Goal: Task Accomplishment & Management: Use online tool/utility

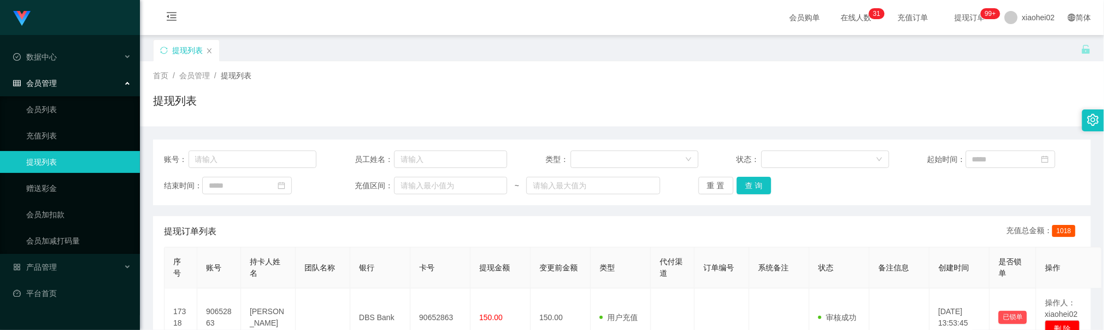
scroll to position [82, 0]
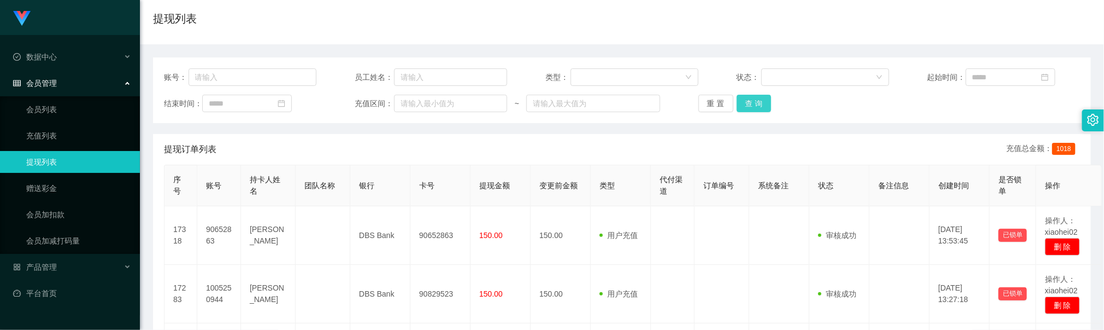
click at [766, 109] on button "查 询" at bounding box center [754, 103] width 35 height 17
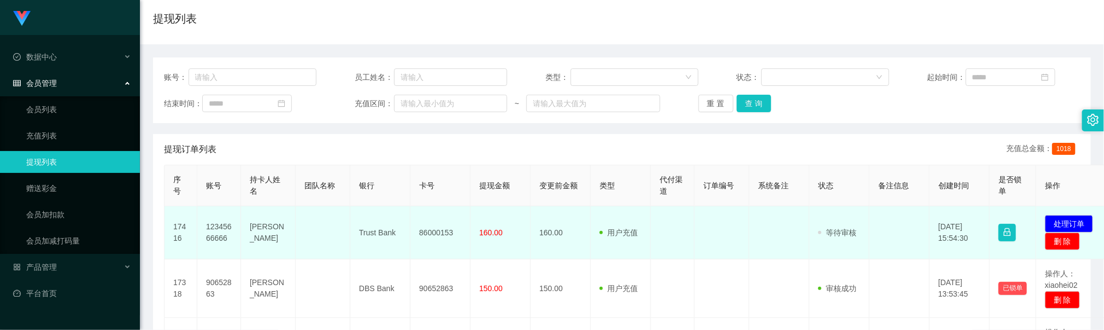
click at [466, 241] on td "86000153" at bounding box center [440, 232] width 60 height 53
click at [439, 236] on td "86000153" at bounding box center [440, 232] width 60 height 53
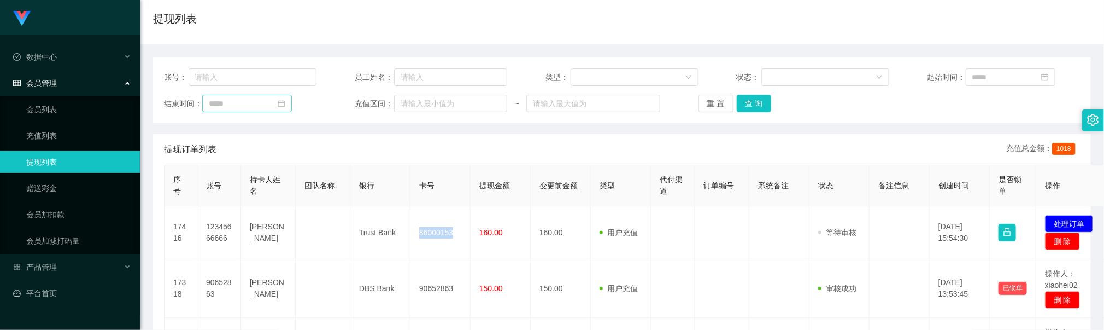
copy td "86000153"
click at [751, 103] on button "查 询" at bounding box center [754, 103] width 35 height 17
drag, startPoint x: 497, startPoint y: 33, endPoint x: 505, endPoint y: 23, distance: 12.9
click at [499, 31] on div "提现列表" at bounding box center [622, 22] width 938 height 25
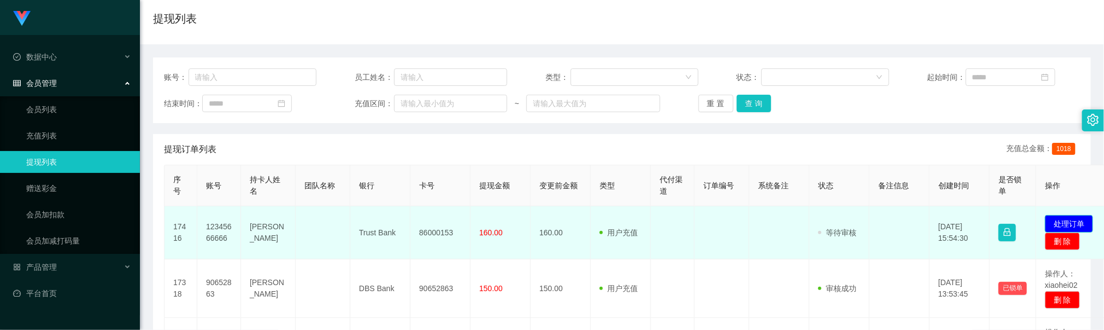
click at [1064, 223] on button "处理订单" at bounding box center [1069, 223] width 48 height 17
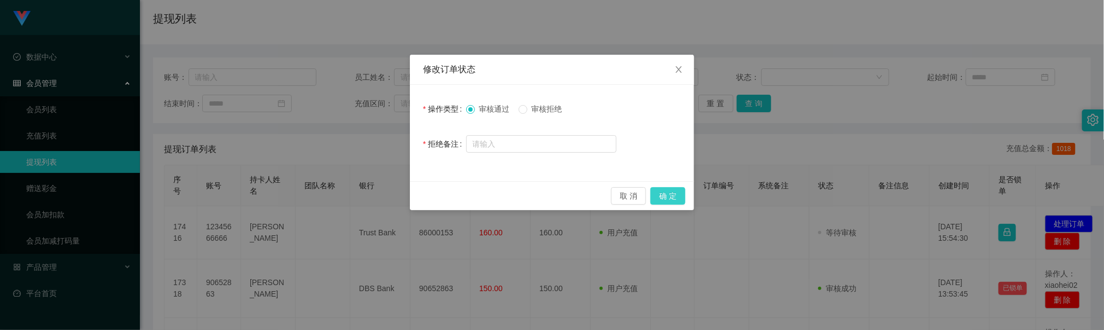
click at [669, 204] on button "确 定" at bounding box center [667, 195] width 35 height 17
click at [671, 197] on button "确 定" at bounding box center [661, 195] width 47 height 17
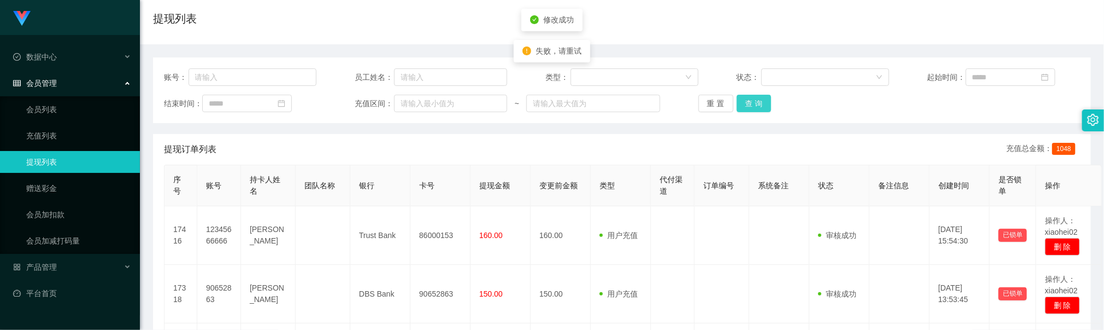
click at [751, 109] on button "查 询" at bounding box center [754, 103] width 35 height 17
click at [404, 167] on th "银行" at bounding box center [380, 185] width 60 height 41
click at [751, 104] on button "查 询" at bounding box center [754, 103] width 35 height 17
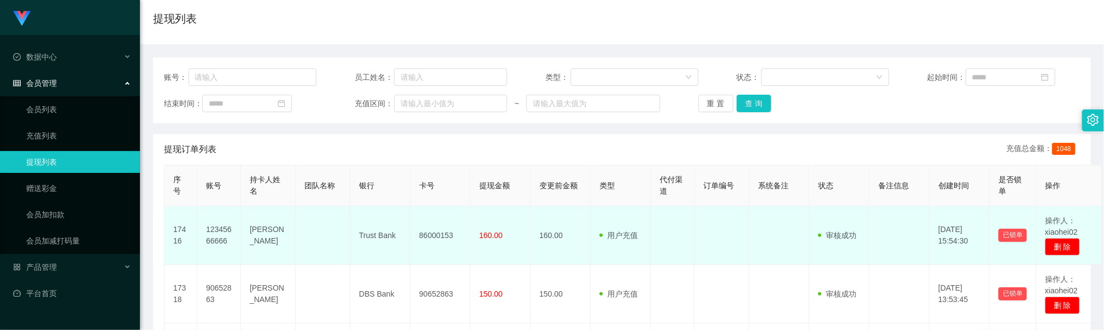
click at [684, 238] on td at bounding box center [673, 235] width 44 height 58
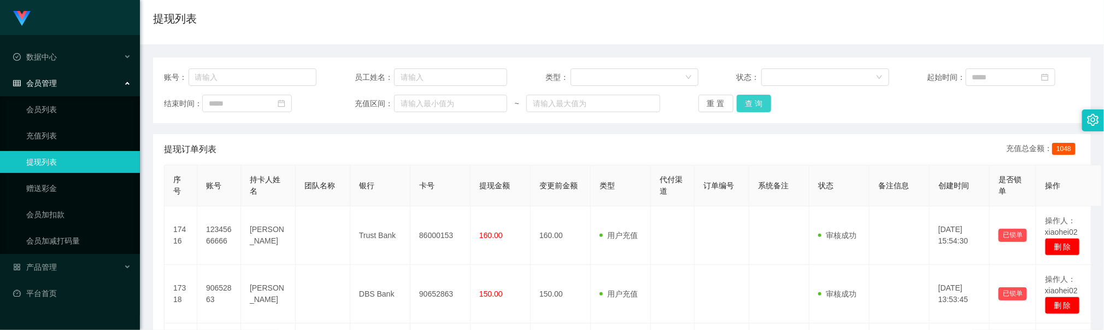
click at [753, 97] on button "查 询" at bounding box center [754, 103] width 35 height 17
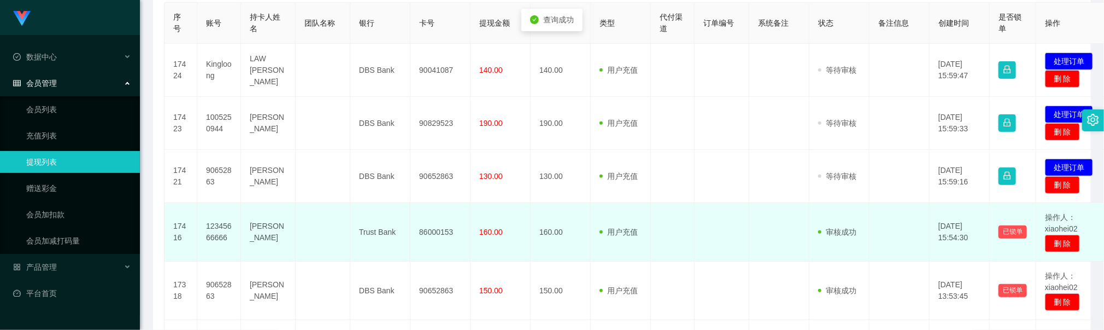
scroll to position [246, 0]
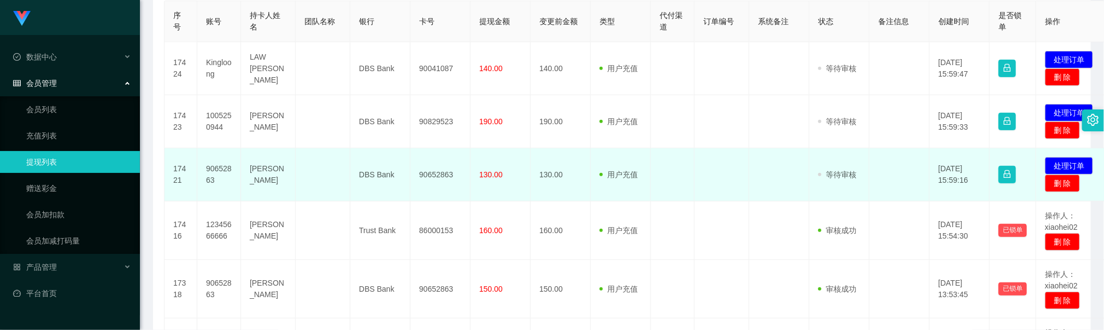
click at [430, 175] on td "90652863" at bounding box center [440, 174] width 60 height 53
copy td "90652863"
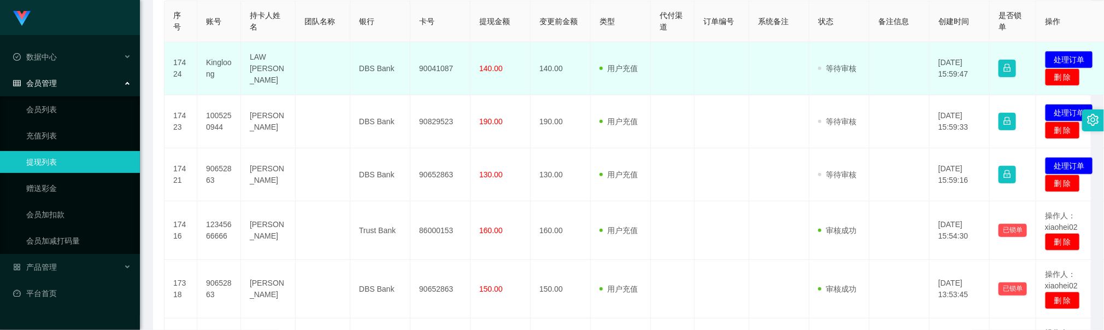
click at [438, 64] on td "90041087" at bounding box center [440, 68] width 60 height 53
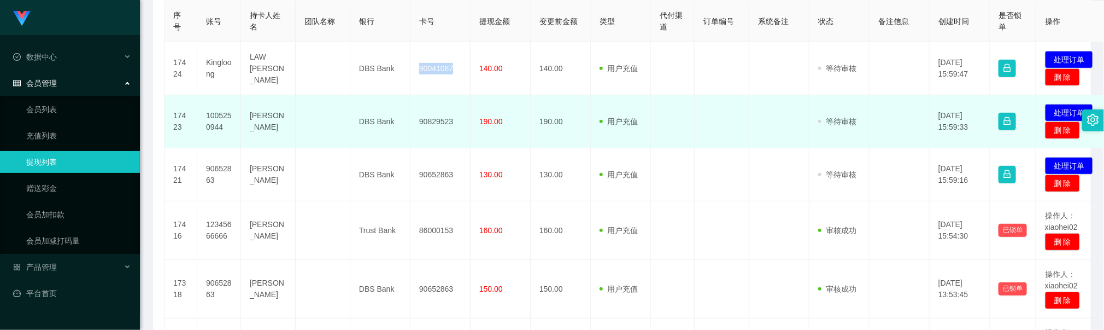
copy td "90041087"
click at [430, 123] on td "90829523" at bounding box center [440, 121] width 60 height 53
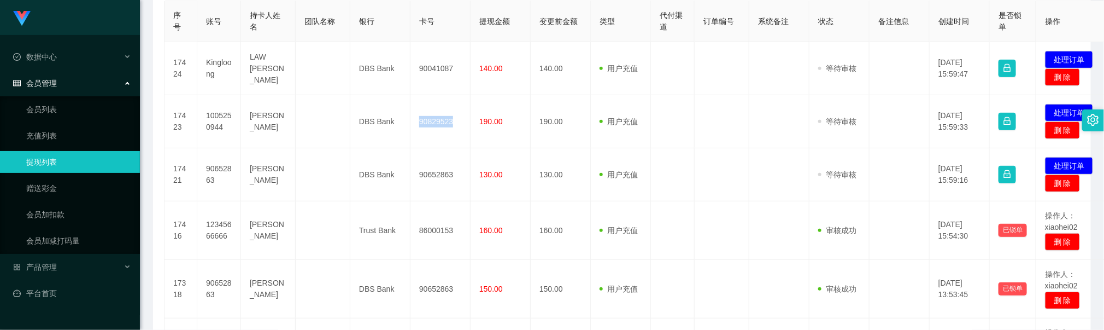
copy td "90829523"
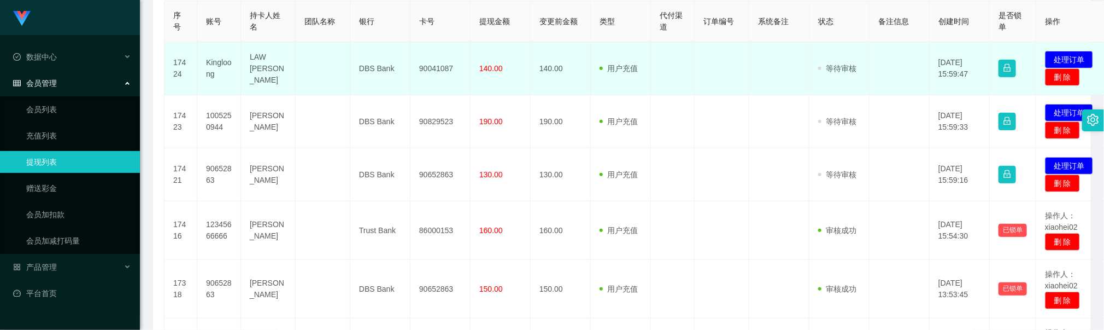
click at [432, 61] on td "90041087" at bounding box center [440, 68] width 60 height 53
copy td "90041087"
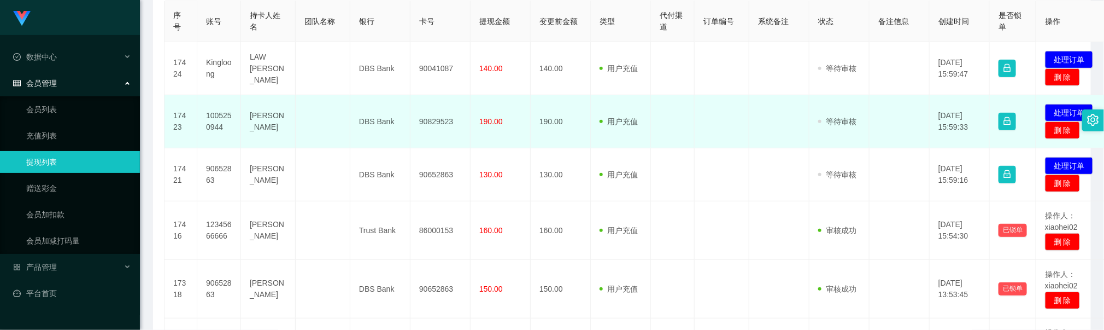
click at [653, 120] on td at bounding box center [673, 121] width 44 height 53
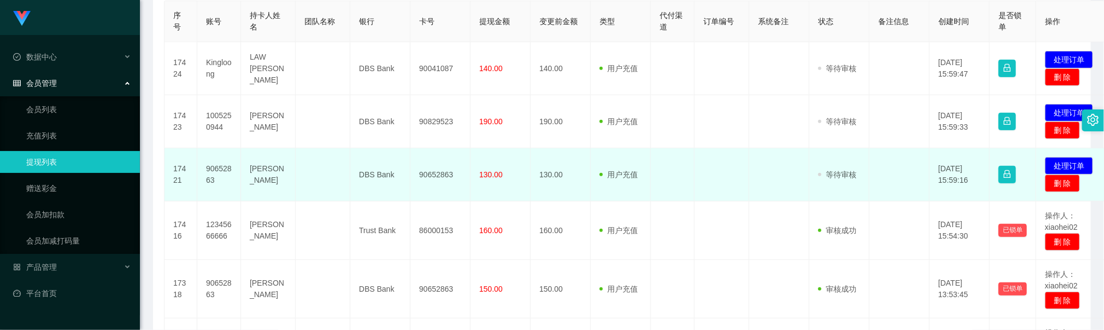
drag, startPoint x: 710, startPoint y: 184, endPoint x: 798, endPoint y: 184, distance: 88.0
click at [715, 184] on td at bounding box center [722, 174] width 55 height 53
click at [1077, 166] on button "处理订单" at bounding box center [1069, 165] width 48 height 17
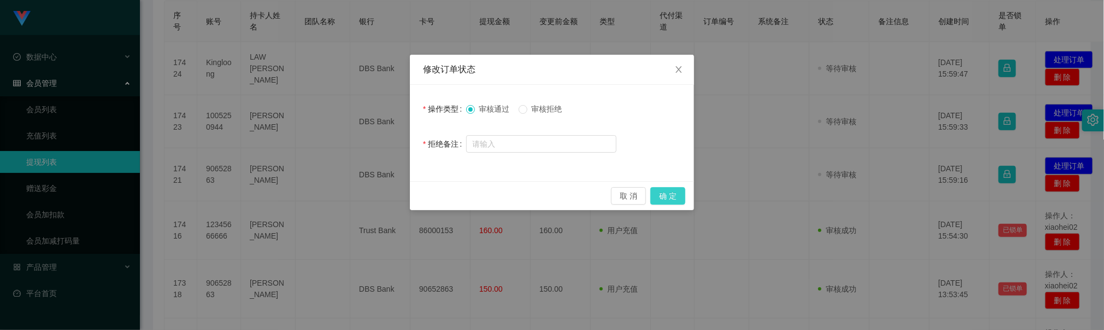
drag, startPoint x: 674, startPoint y: 192, endPoint x: 727, endPoint y: 173, distance: 55.8
click at [674, 192] on button "确 定" at bounding box center [667, 195] width 35 height 17
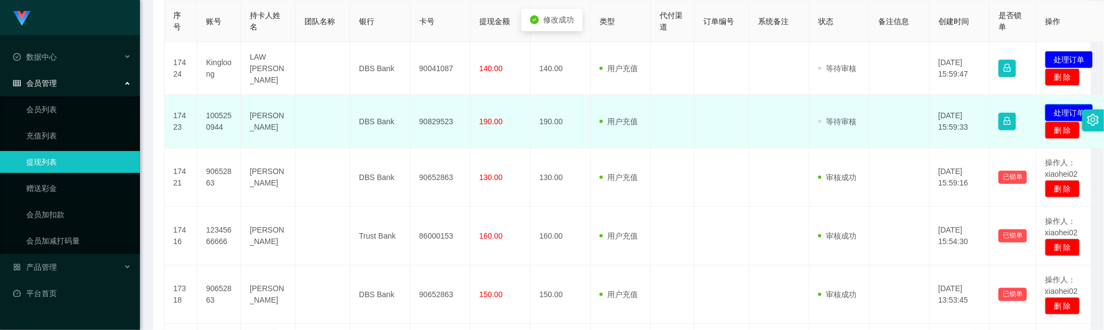
click at [1064, 110] on button "处理订单" at bounding box center [1069, 112] width 48 height 17
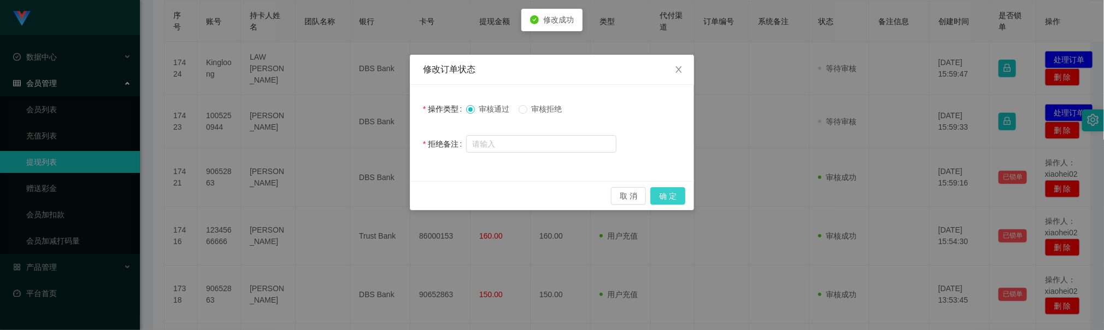
click at [664, 193] on button "确 定" at bounding box center [667, 195] width 35 height 17
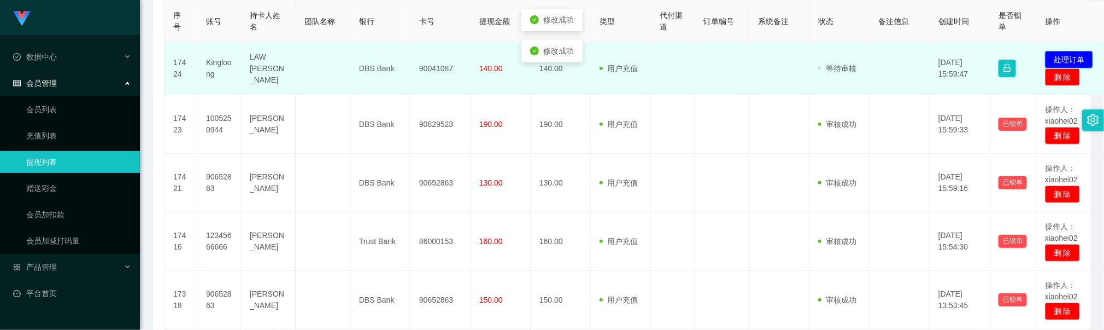
click at [1078, 59] on button "处理订单" at bounding box center [1069, 59] width 48 height 17
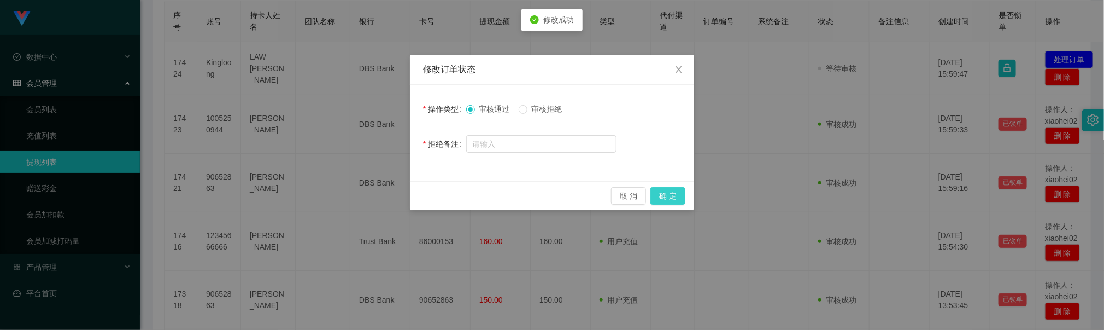
drag, startPoint x: 679, startPoint y: 195, endPoint x: 677, endPoint y: 184, distance: 11.1
click at [678, 195] on button "确 定" at bounding box center [667, 195] width 35 height 17
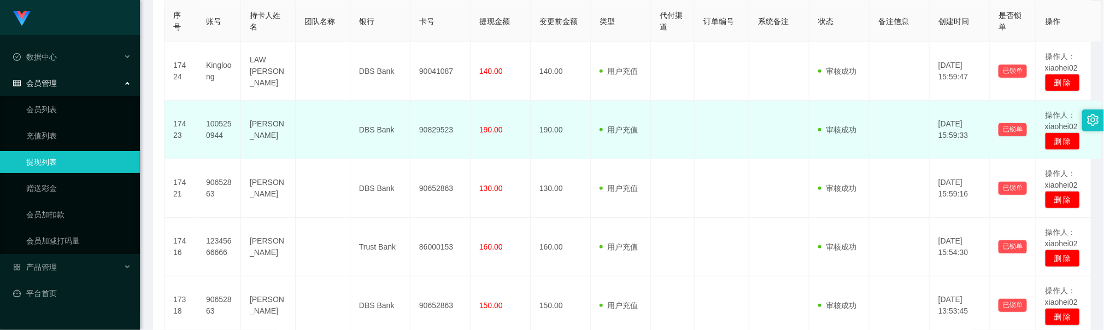
drag, startPoint x: 555, startPoint y: 161, endPoint x: 589, endPoint y: 149, distance: 35.8
click at [556, 161] on td "130.00" at bounding box center [561, 188] width 60 height 58
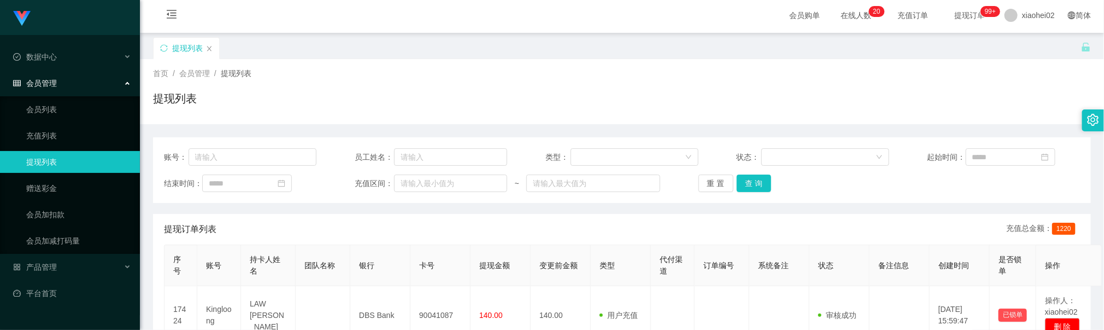
scroll to position [0, 0]
drag, startPoint x: 752, startPoint y: 189, endPoint x: 876, endPoint y: 197, distance: 123.8
click at [752, 189] on button "查 询" at bounding box center [754, 185] width 35 height 17
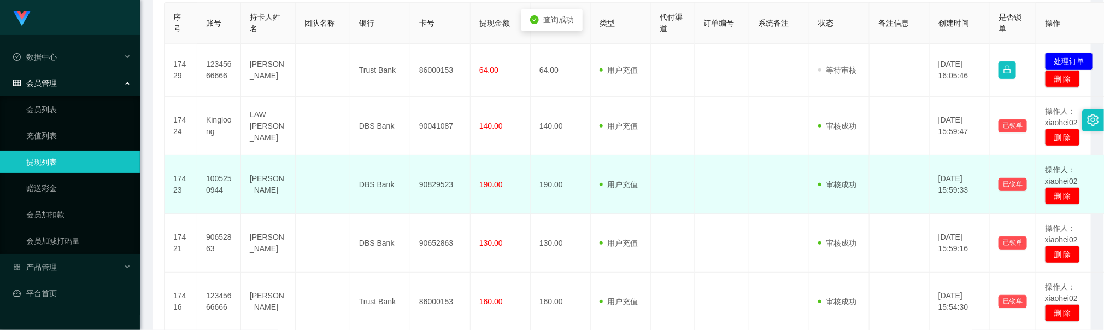
scroll to position [246, 0]
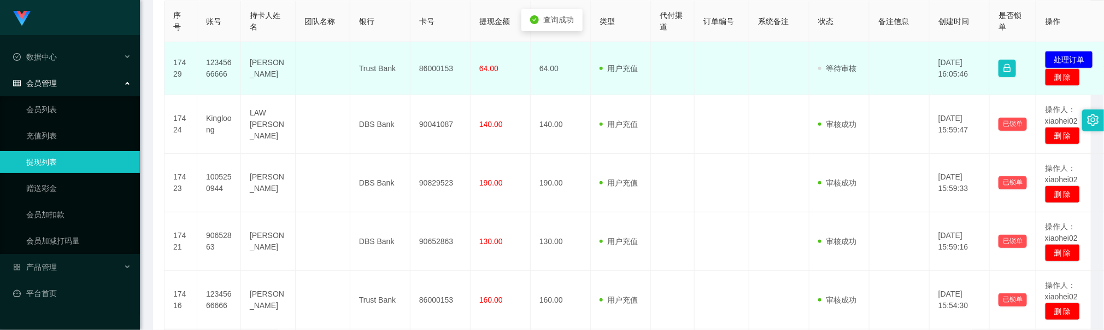
click at [437, 66] on td "86000153" at bounding box center [440, 68] width 60 height 53
copy td "86000153"
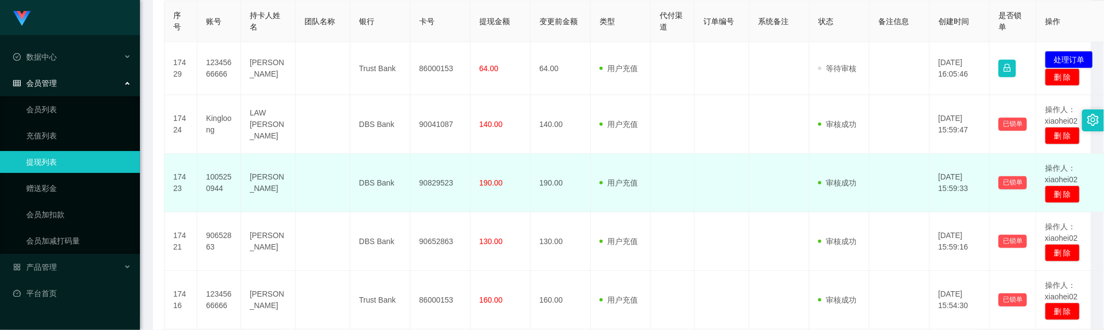
drag, startPoint x: 825, startPoint y: 190, endPoint x: 714, endPoint y: 164, distance: 114.4
click at [825, 190] on td "审核驳回 审核成功 等待审核" at bounding box center [839, 183] width 60 height 58
drag, startPoint x: 518, startPoint y: 202, endPoint x: 612, endPoint y: 175, distance: 97.6
click at [528, 200] on td "190.00" at bounding box center [501, 183] width 60 height 58
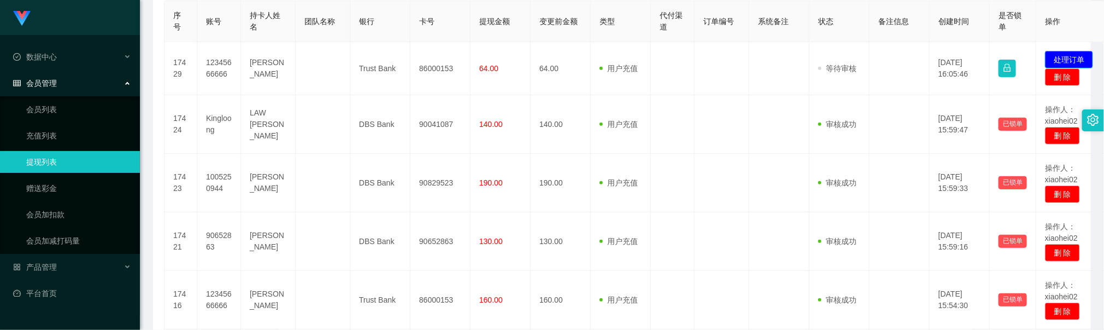
click at [1048, 56] on button "处理订单" at bounding box center [1069, 59] width 48 height 17
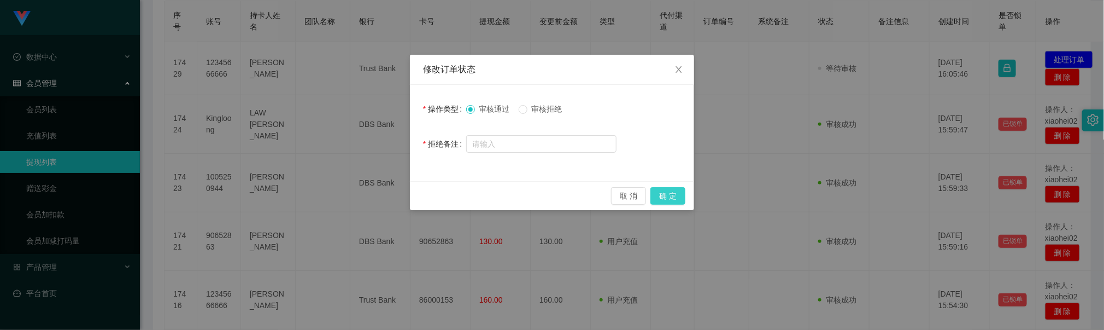
click at [664, 203] on button "确 定" at bounding box center [667, 195] width 35 height 17
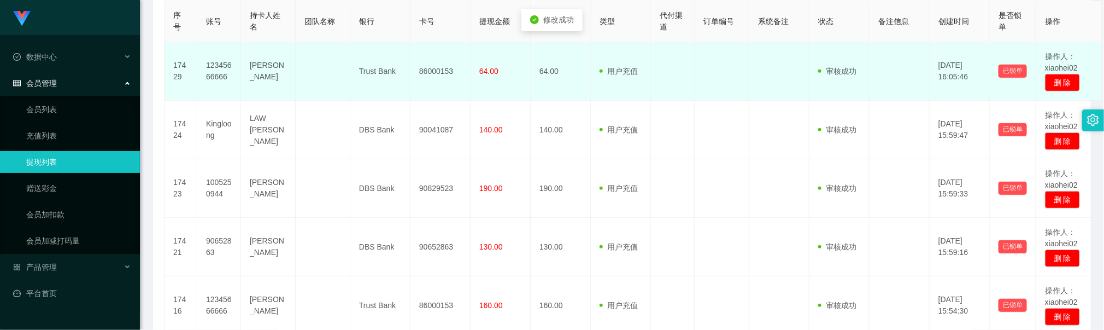
scroll to position [164, 0]
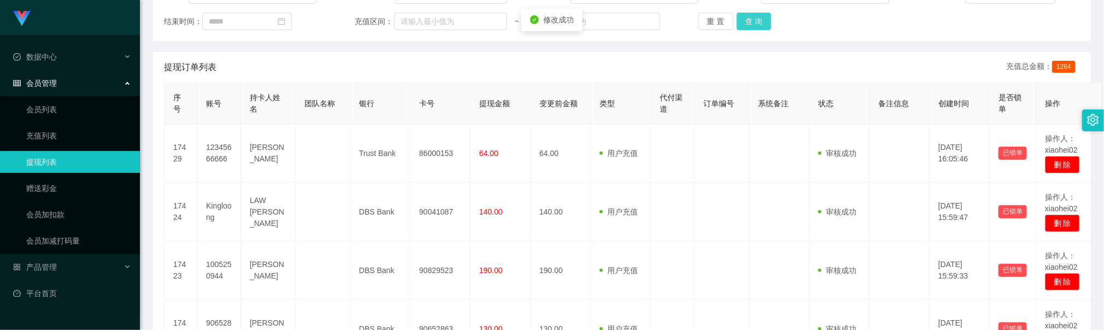
click at [761, 21] on button "查 询" at bounding box center [754, 21] width 35 height 17
click at [864, 111] on th "状态" at bounding box center [839, 103] width 60 height 41
click at [749, 15] on button "查 询" at bounding box center [754, 21] width 35 height 17
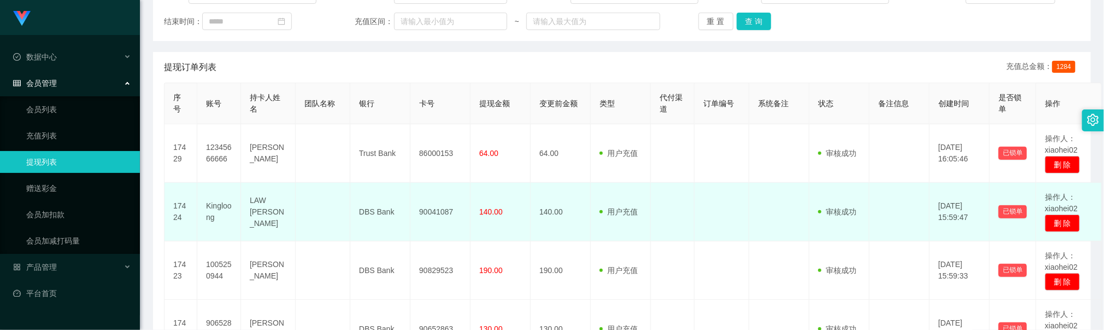
click at [350, 192] on td "DBS Bank" at bounding box center [380, 212] width 60 height 58
